Goal: Information Seeking & Learning: Learn about a topic

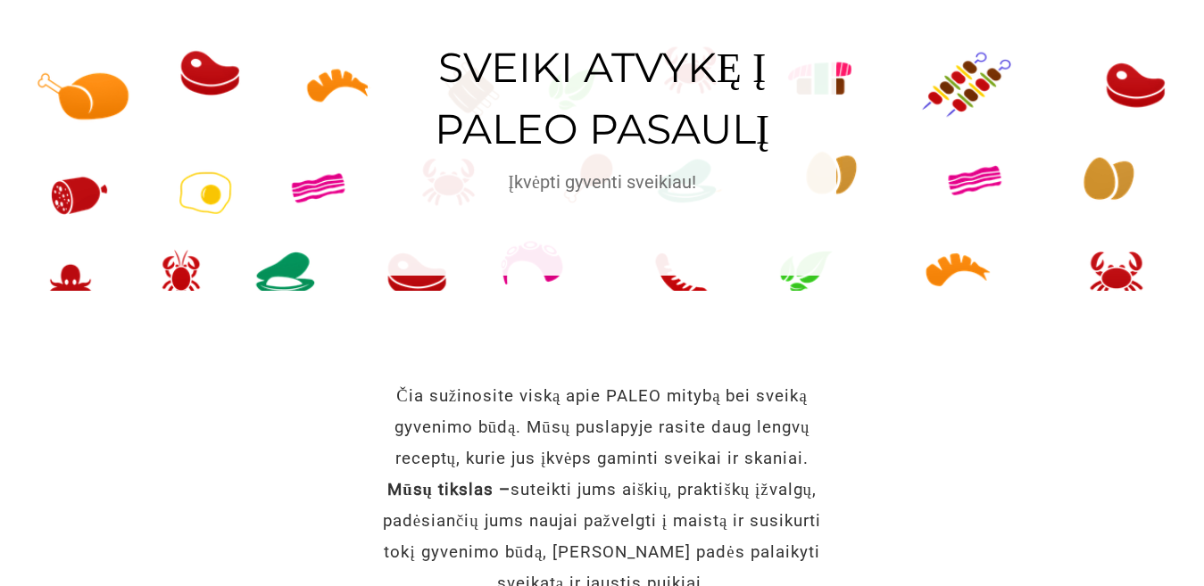
scroll to position [428, 0]
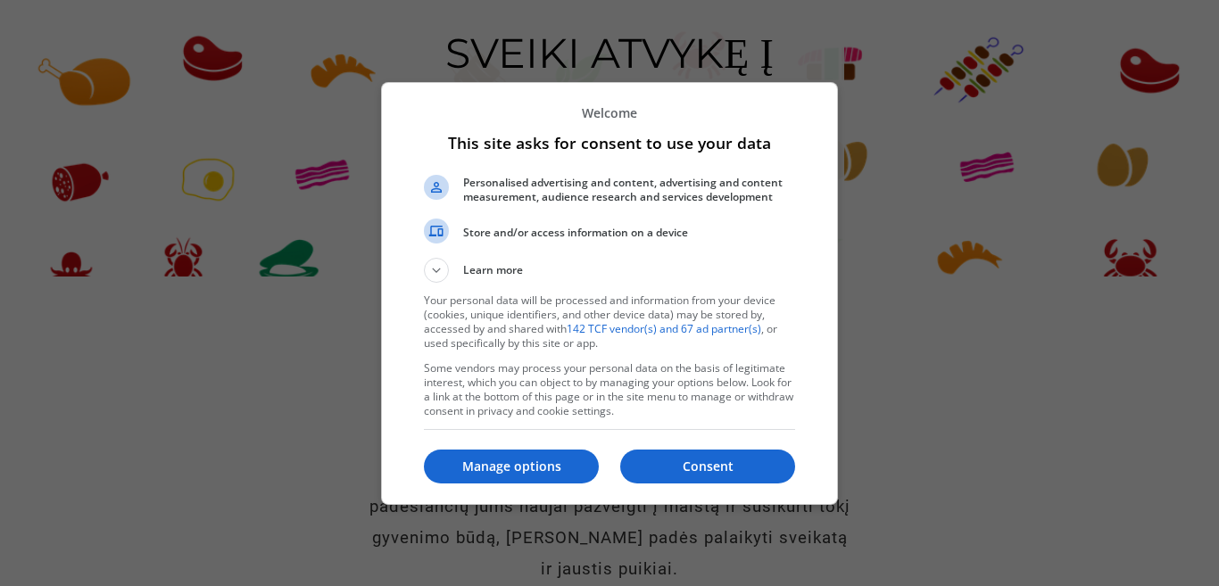
click at [556, 467] on p "Manage options" at bounding box center [511, 467] width 175 height 18
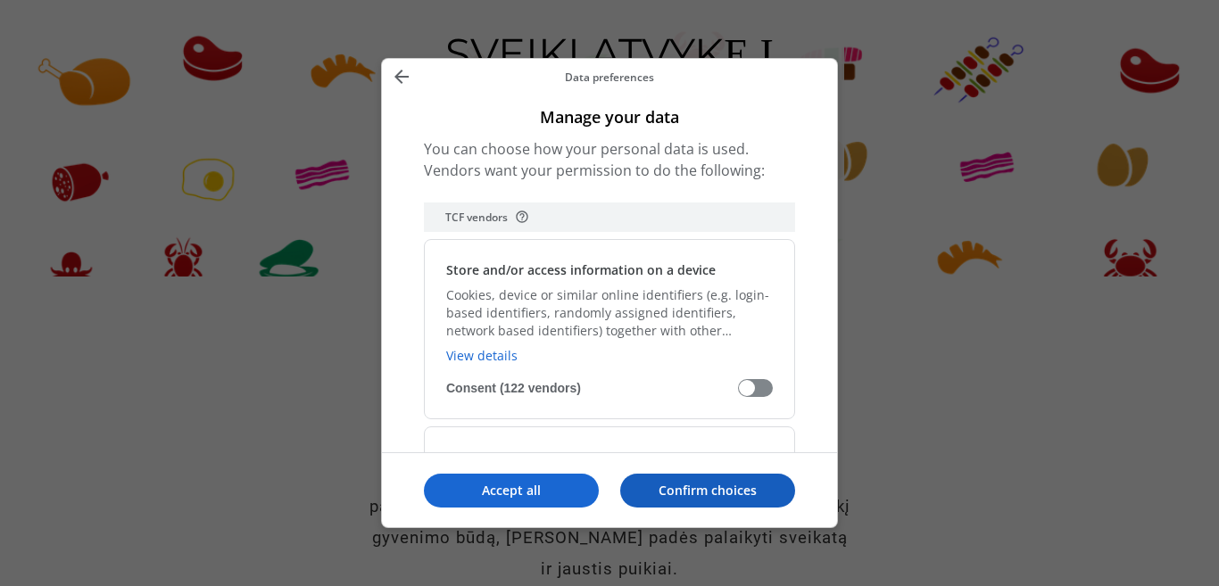
click at [737, 490] on p "Confirm choices" at bounding box center [707, 491] width 175 height 18
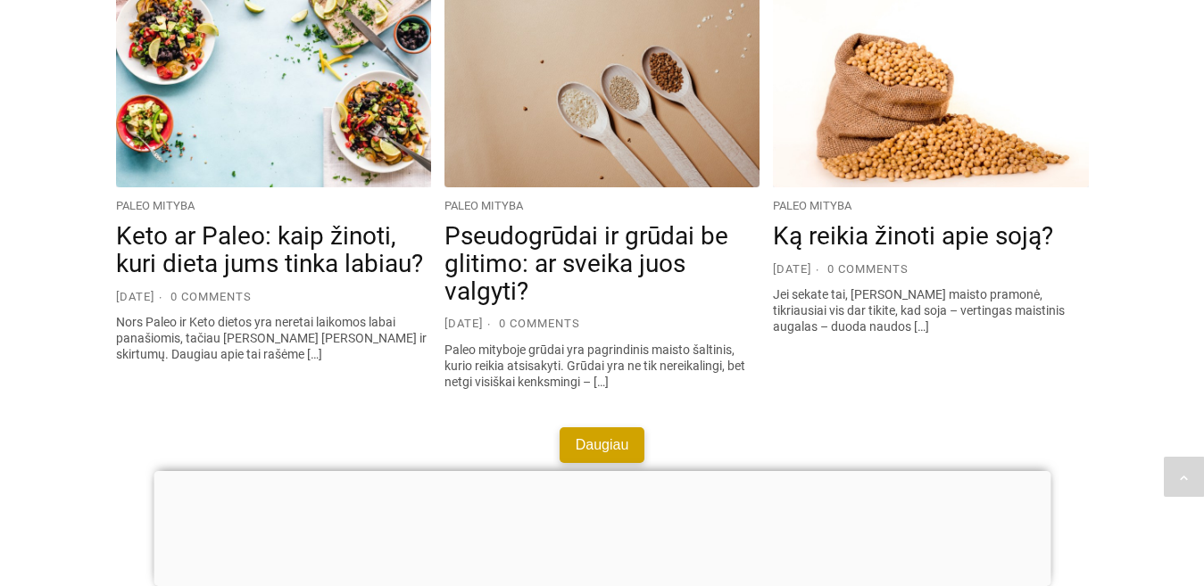
scroll to position [3321, 0]
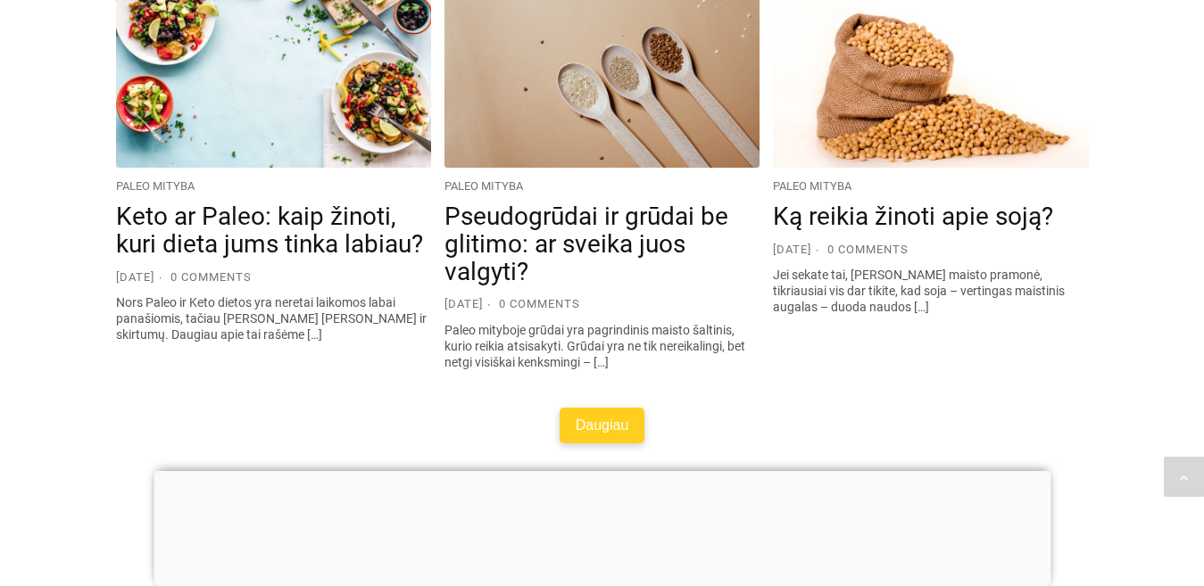
click at [601, 411] on link "Daugiau" at bounding box center [603, 426] width 86 height 36
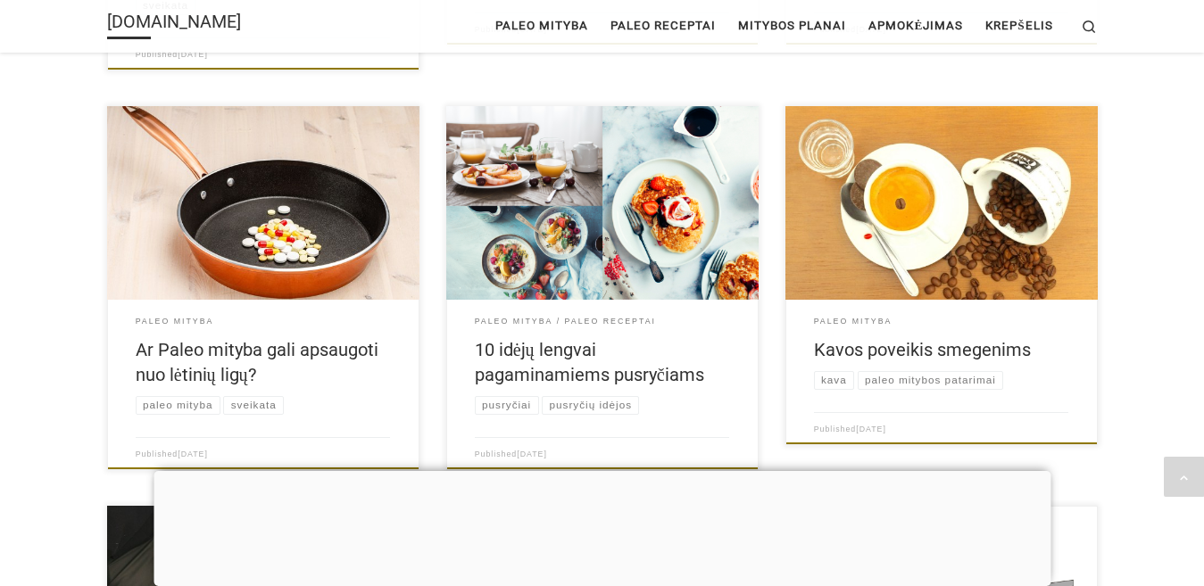
scroll to position [821, 0]
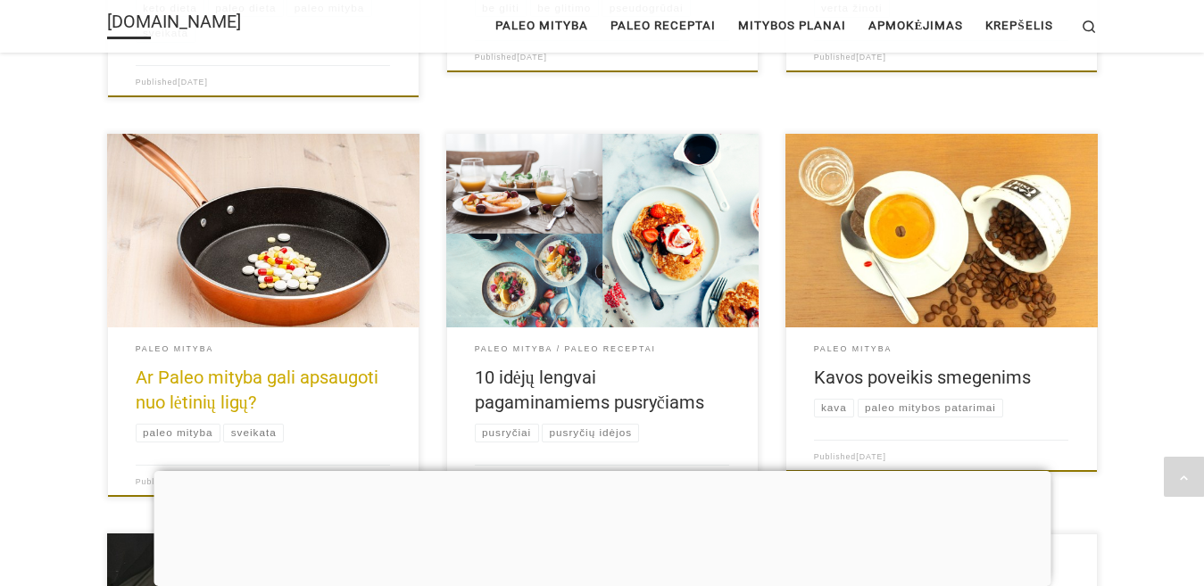
click at [241, 374] on link "Ar Paleo mityba gali apsaugoti nuo lėtinių ligų?" at bounding box center [257, 390] width 243 height 46
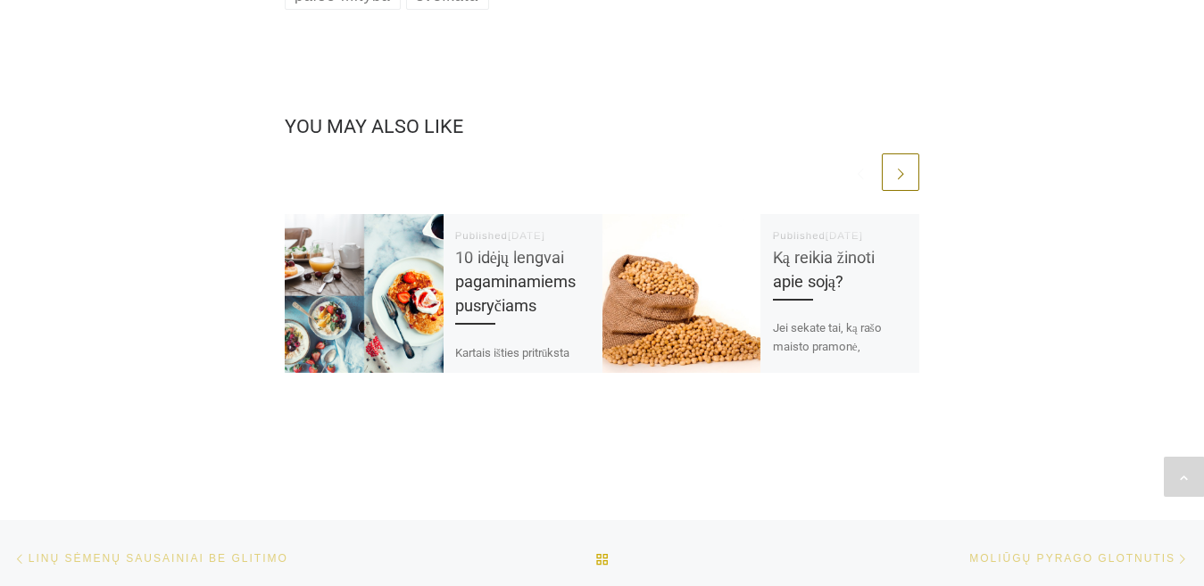
scroll to position [3749, 0]
